Goal: Transaction & Acquisition: Purchase product/service

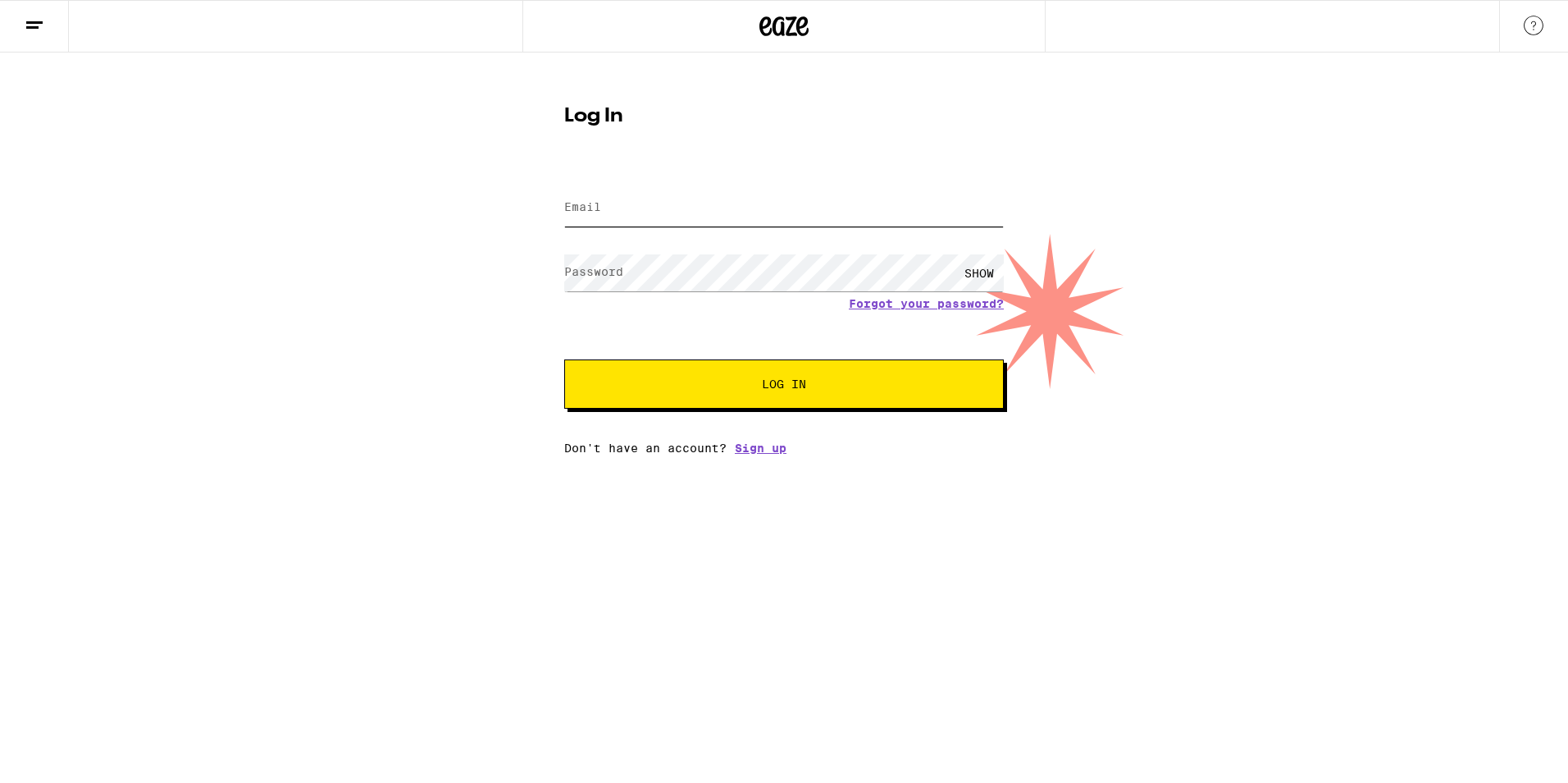
type input "[PERSON_NAME][EMAIL_ADDRESS][PERSON_NAME][DOMAIN_NAME]"
click at [789, 389] on span "Log In" at bounding box center [784, 383] width 44 height 12
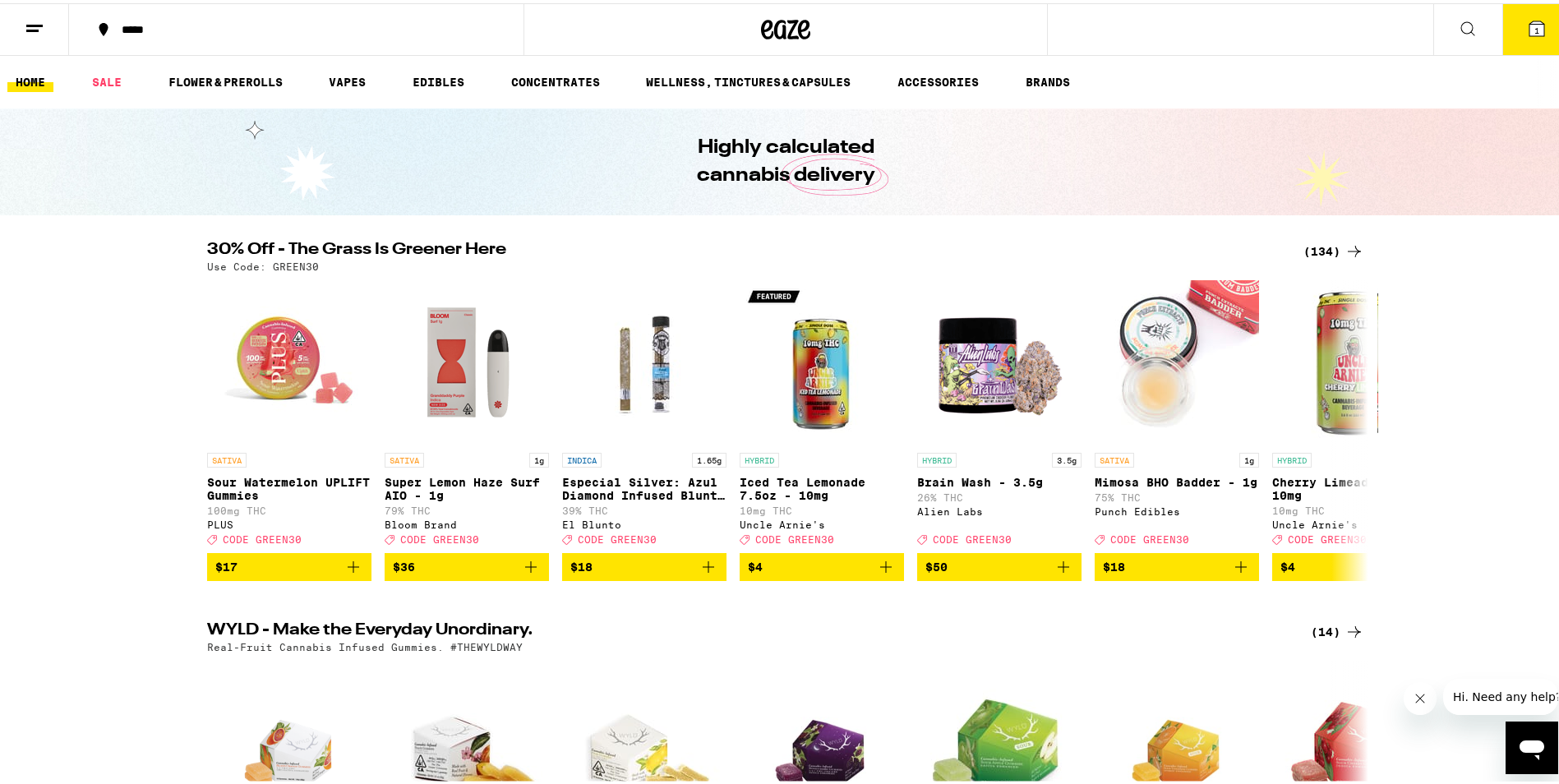
click at [1329, 249] on div "(134)" at bounding box center [1333, 248] width 61 height 20
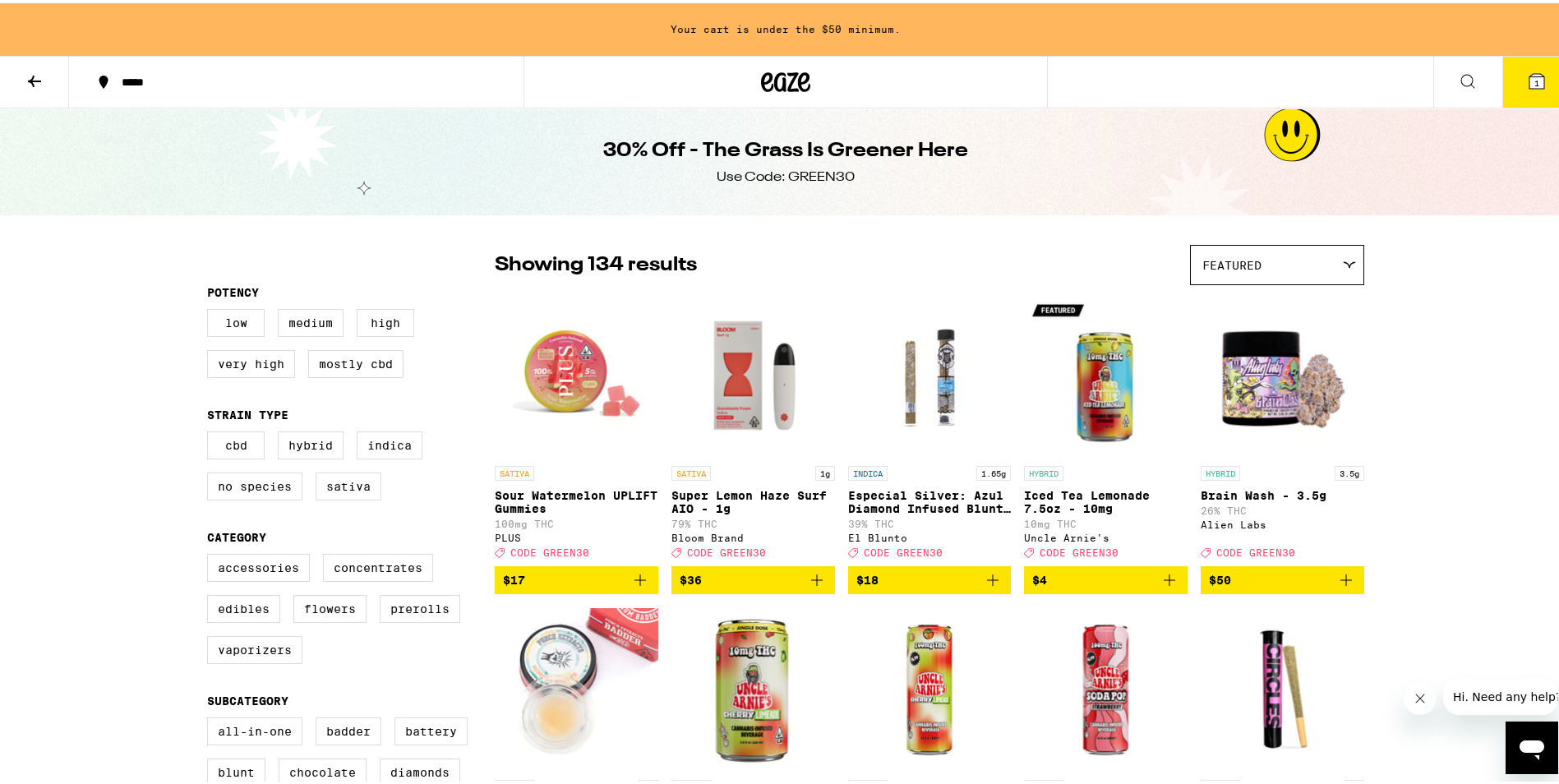
click at [796, 587] on span "$36" at bounding box center [753, 577] width 147 height 20
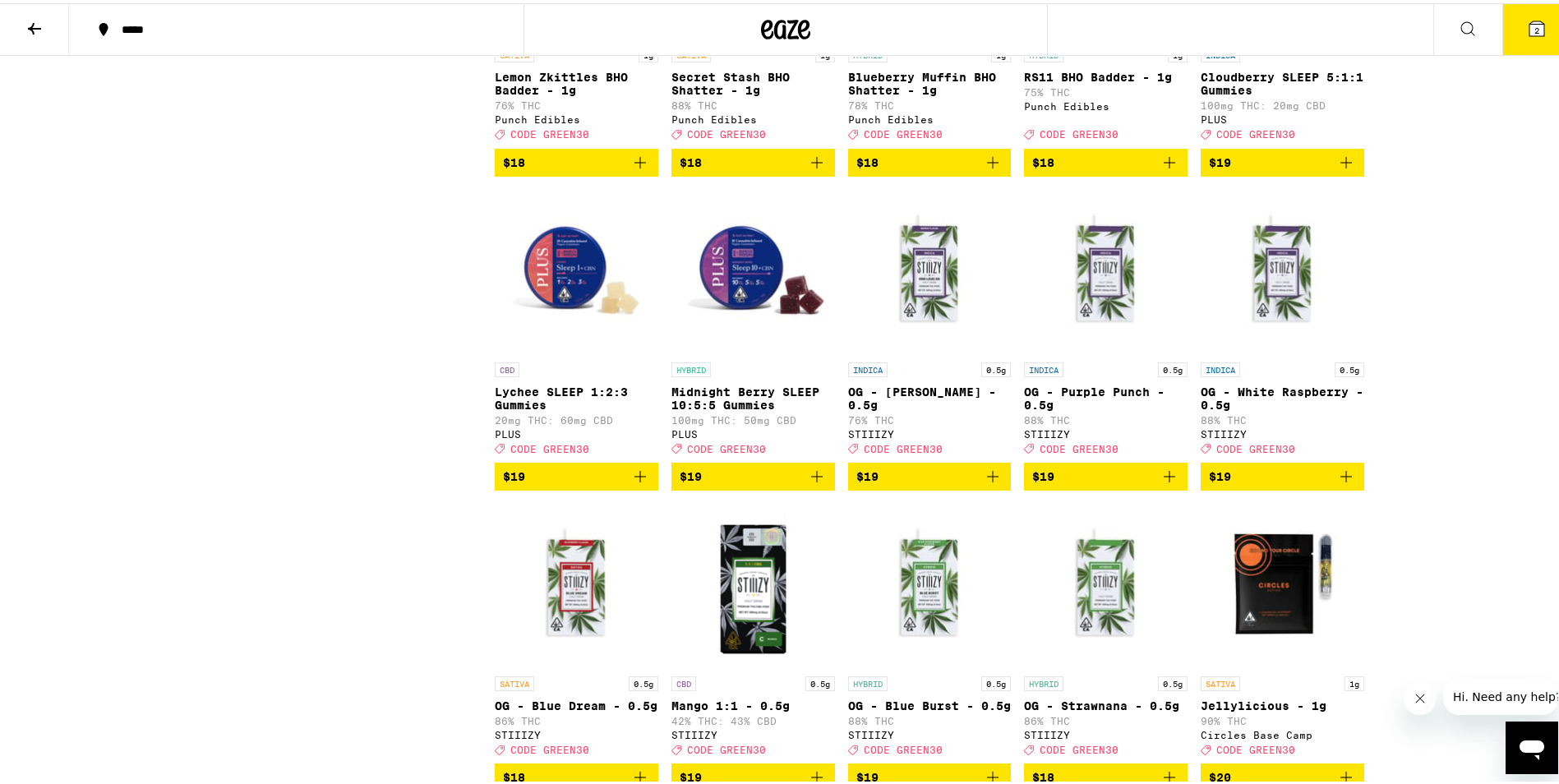
scroll to position [1260, 0]
